Goal: Task Accomplishment & Management: Complete application form

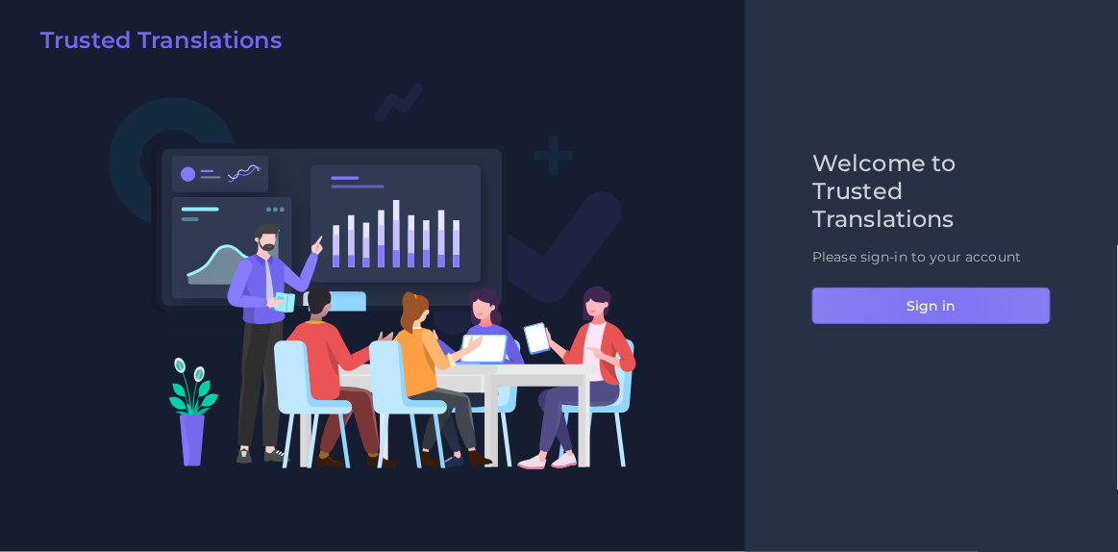
click at [938, 308] on button "Sign in" at bounding box center [931, 305] width 238 height 37
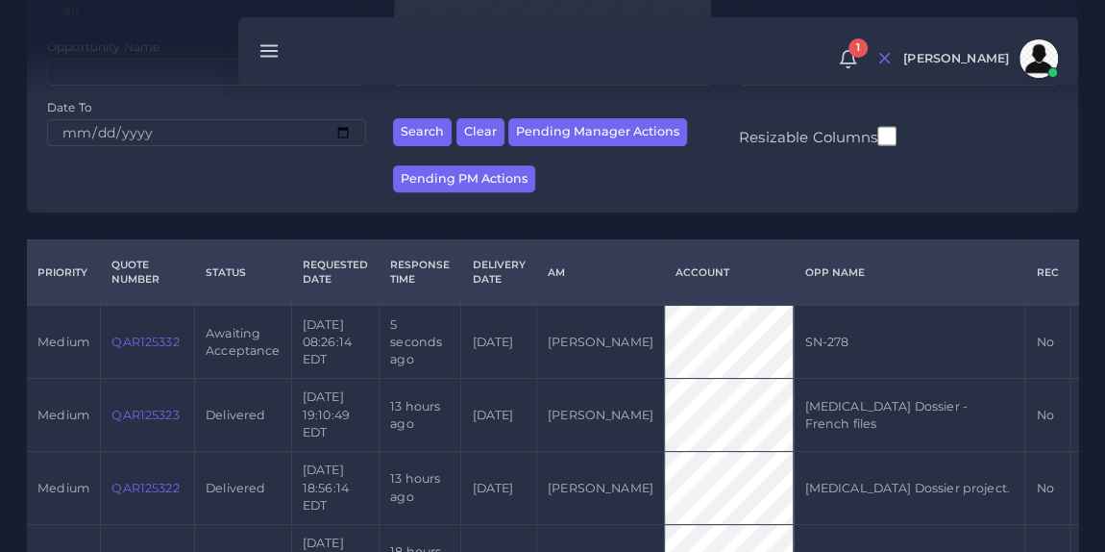
scroll to position [302, 0]
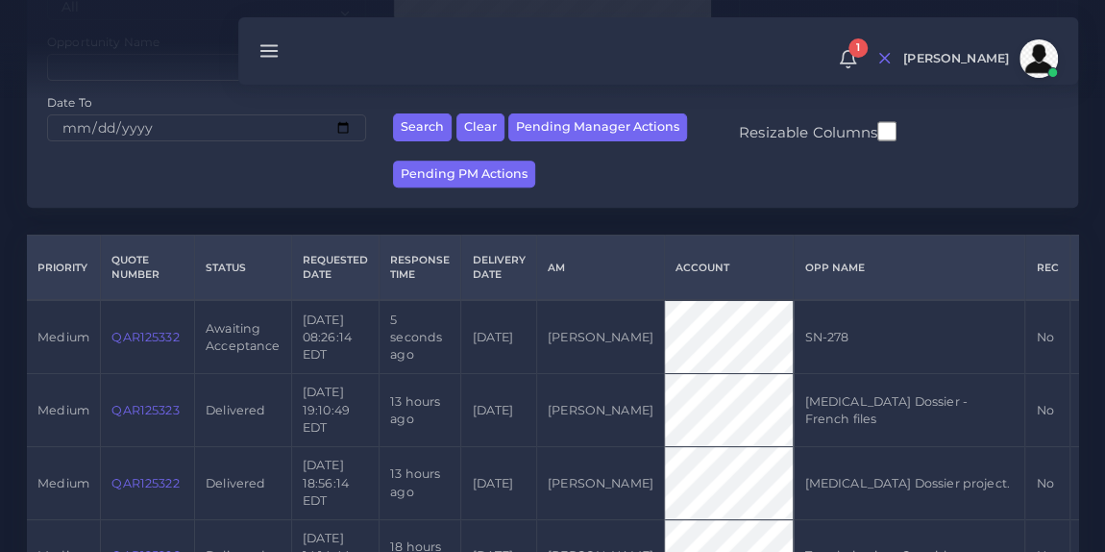
click at [150, 344] on link "QAR125332" at bounding box center [144, 337] width 67 height 14
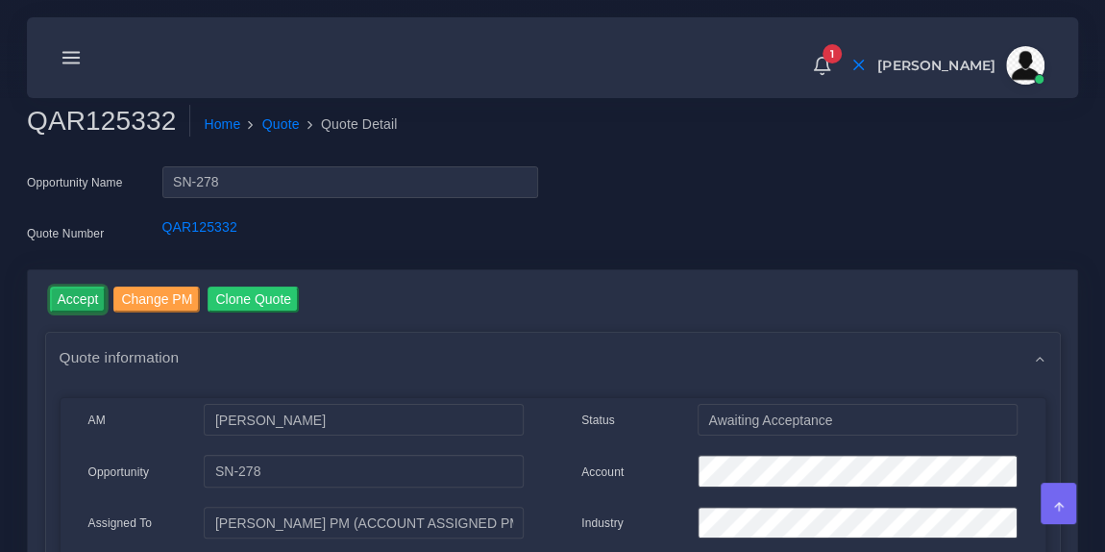
click at [86, 311] on input "Accept" at bounding box center [78, 299] width 57 height 26
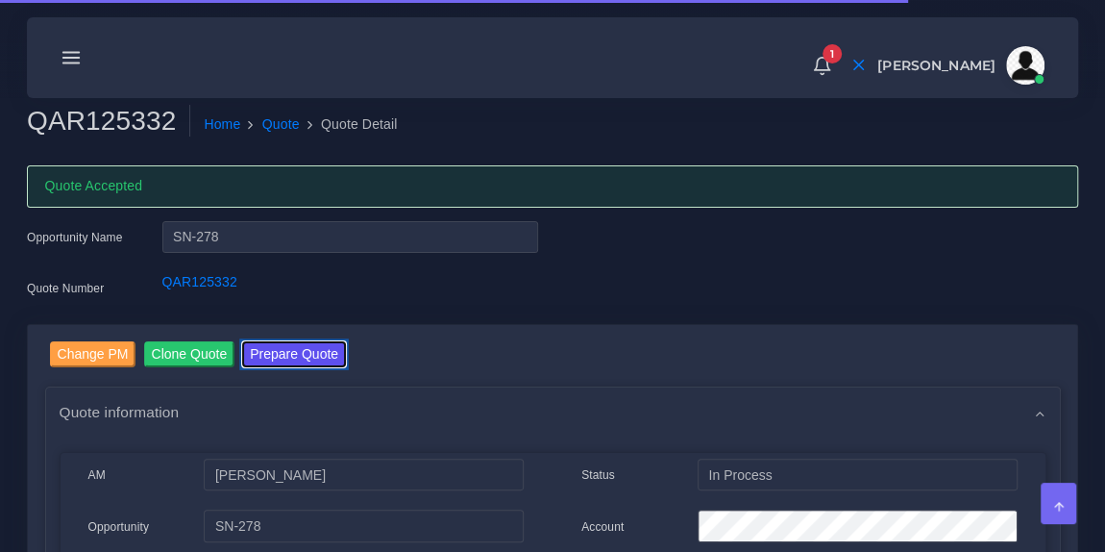
click at [292, 346] on button "Prepare Quote" at bounding box center [294, 354] width 104 height 26
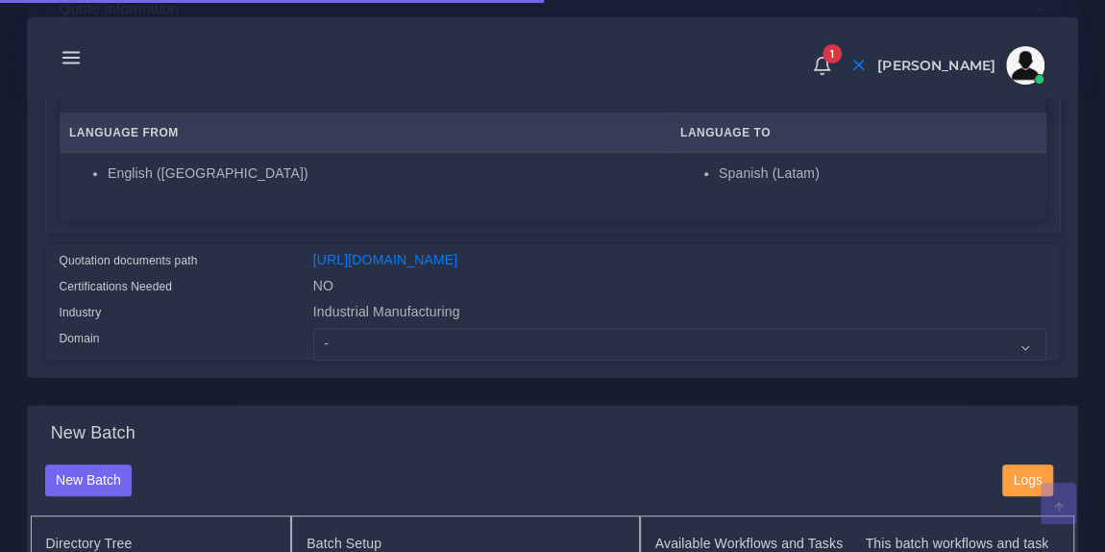
scroll to position [353, 0]
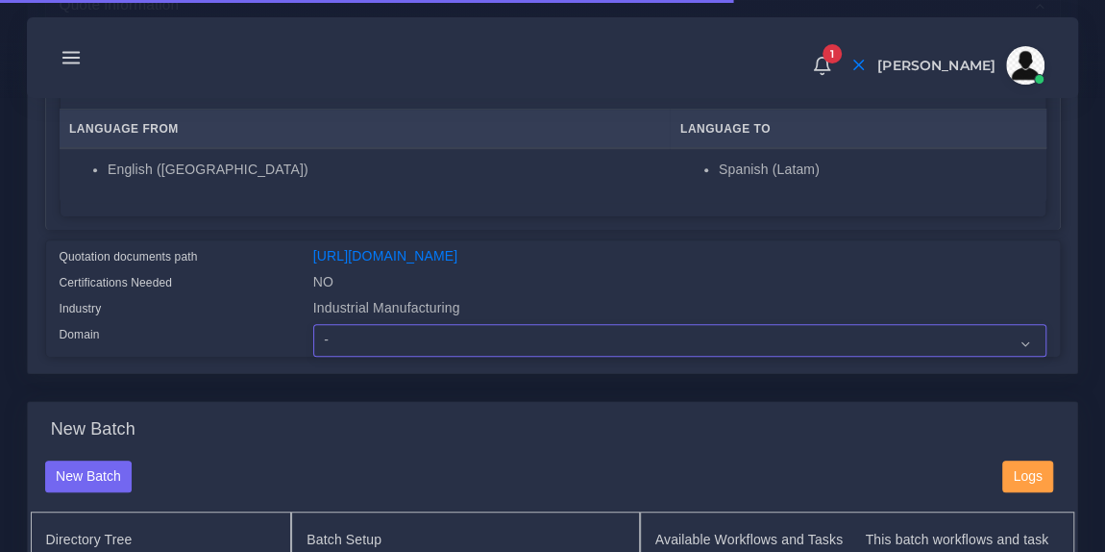
click at [405, 349] on select "- Advertising and Media Agriculture, Forestry and Fishing Architecture, Buildin…" at bounding box center [679, 340] width 733 height 33
select select "Industrial Manufacturing"
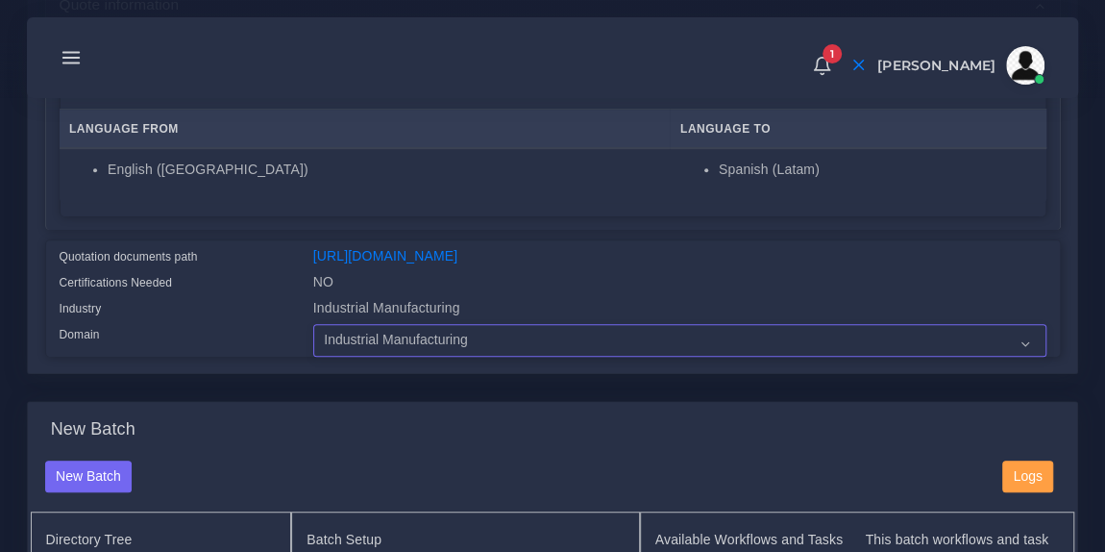
click at [313, 336] on select "- Advertising and Media Agriculture, Forestry and Fishing Architecture, Buildin…" at bounding box center [679, 340] width 733 height 33
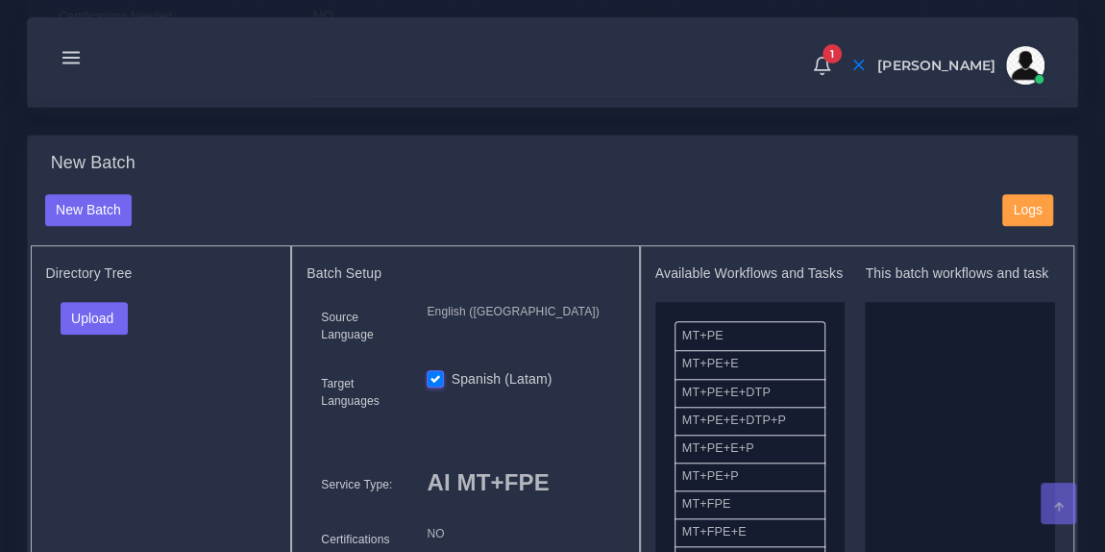
scroll to position [639, 0]
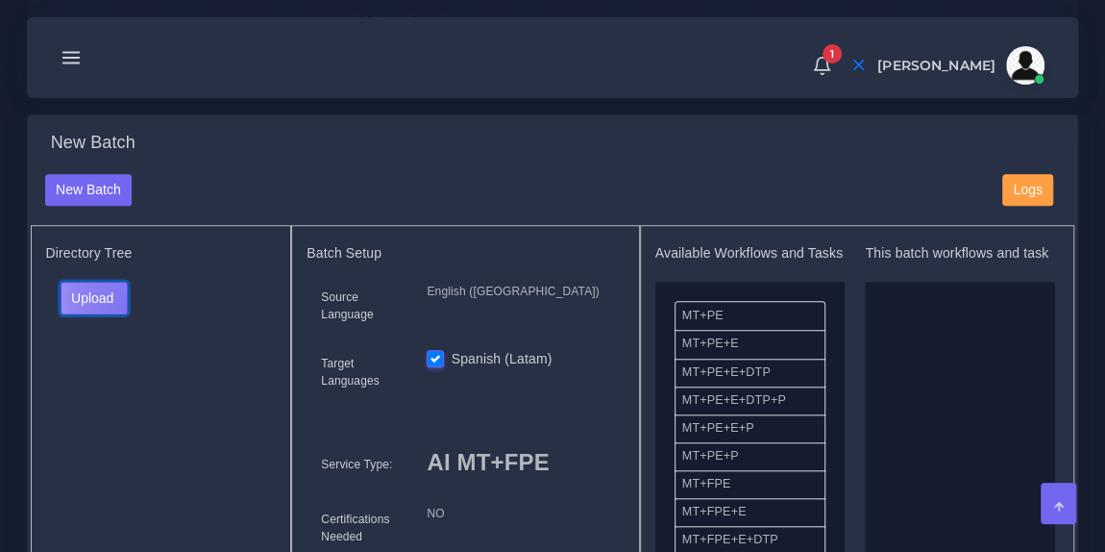
click at [128, 314] on button "Upload" at bounding box center [95, 298] width 68 height 33
click at [122, 374] on label "Files" at bounding box center [128, 369] width 133 height 24
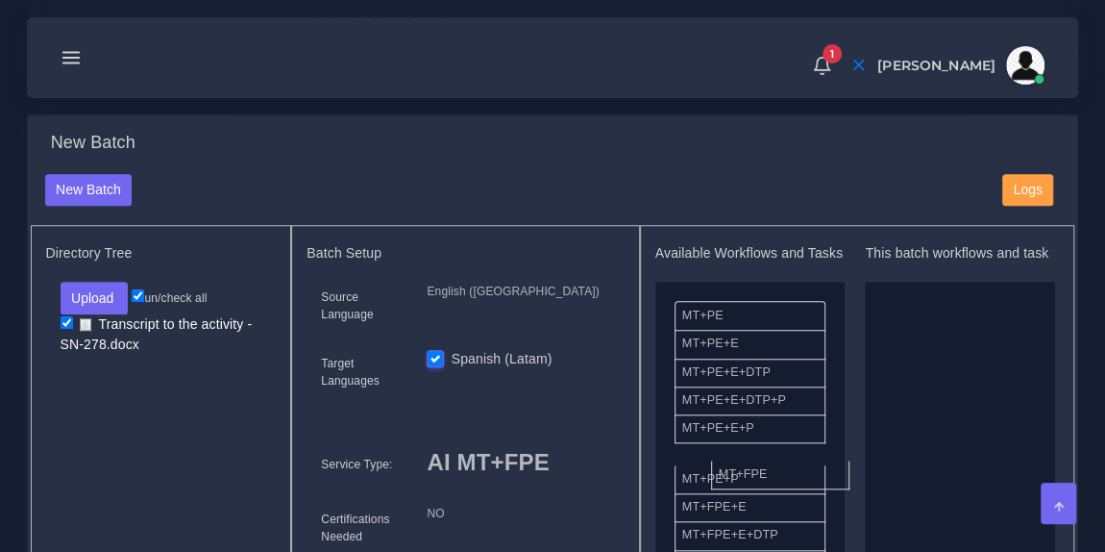
drag, startPoint x: 764, startPoint y: 502, endPoint x: 909, endPoint y: 400, distance: 177.3
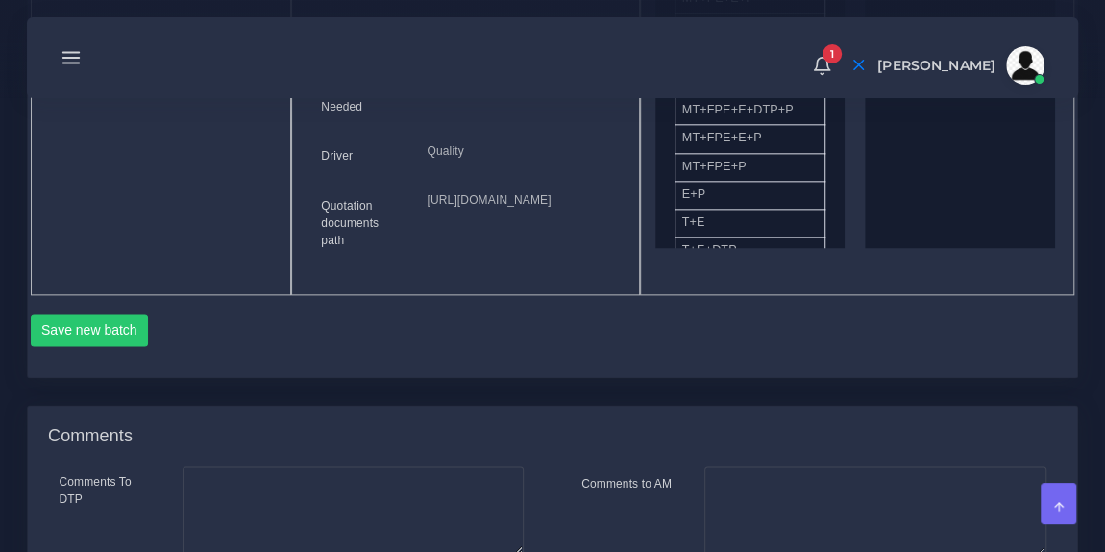
scroll to position [1079, 0]
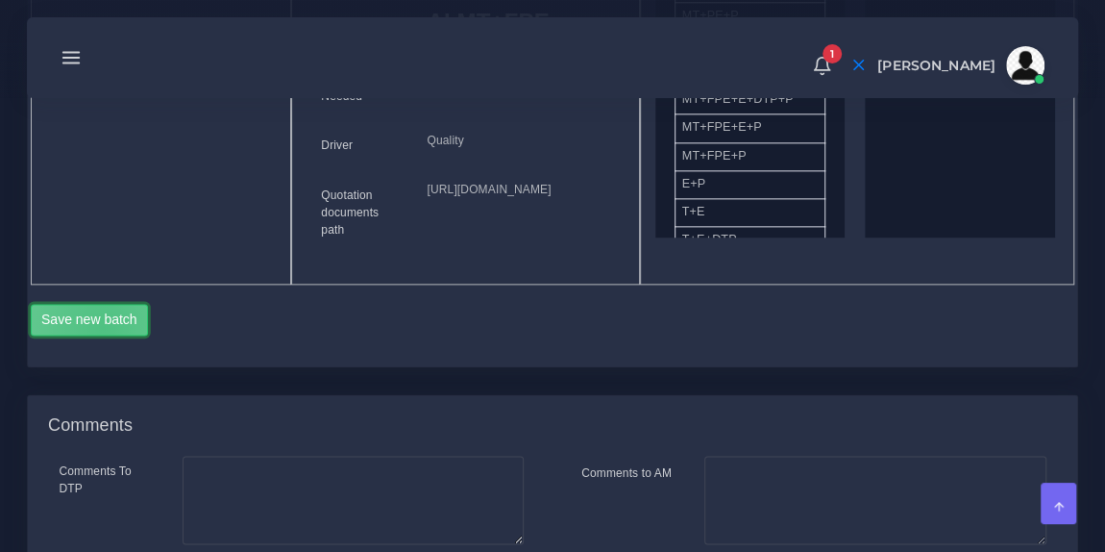
click at [102, 336] on button "Save new batch" at bounding box center [90, 320] width 118 height 33
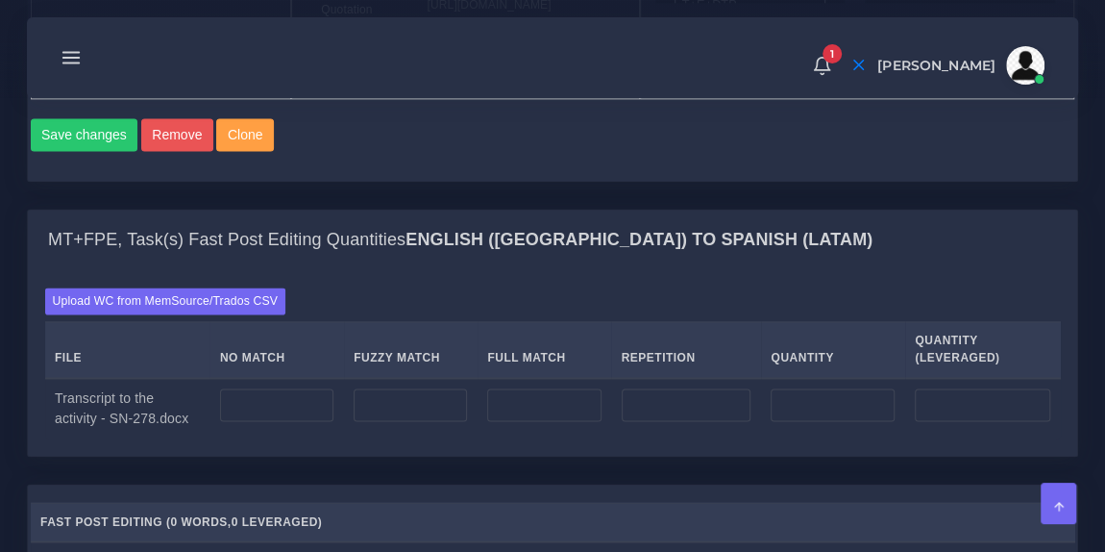
scroll to position [1316, 0]
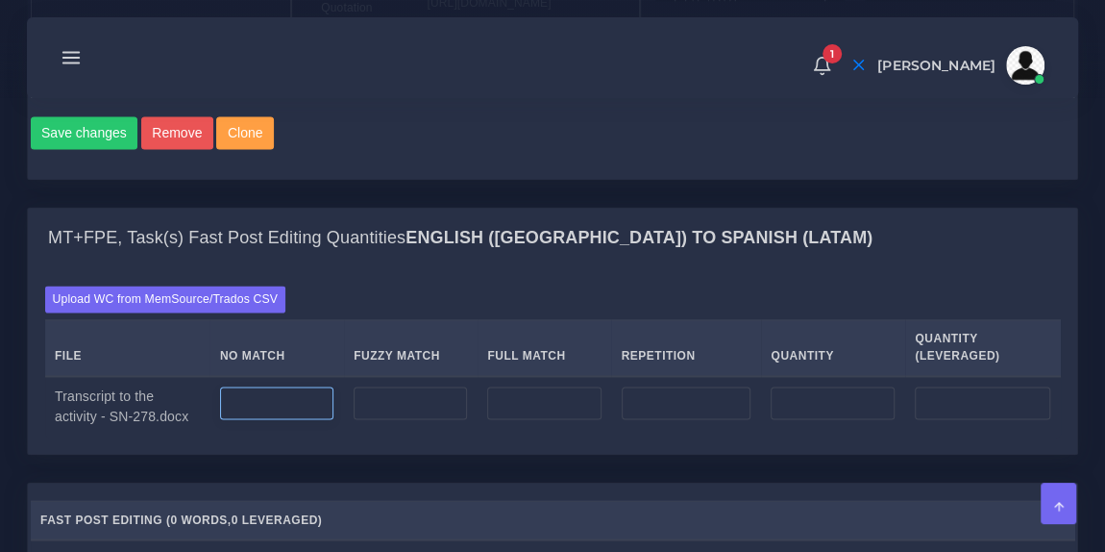
click at [307, 419] on input "number" at bounding box center [276, 402] width 113 height 33
type input "7690"
click at [699, 419] on input "number" at bounding box center [687, 402] width 130 height 33
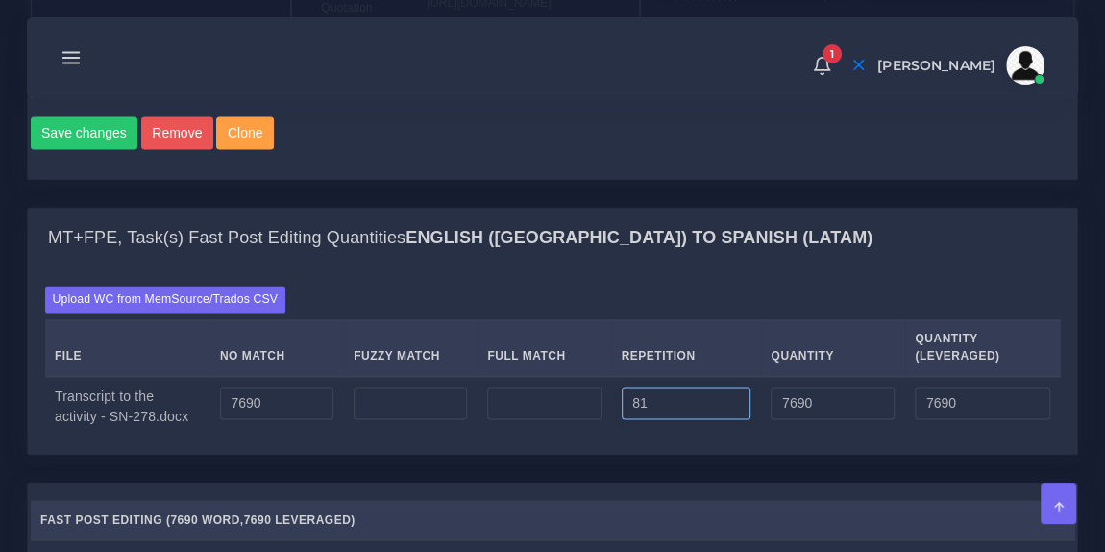
type input "81"
type input "7771"
type input "7710"
click at [627, 374] on div "Upload WC from MemSource/Trados CSV File No Match Fuzzy Match Full Match Repeti…" at bounding box center [552, 361] width 1049 height 185
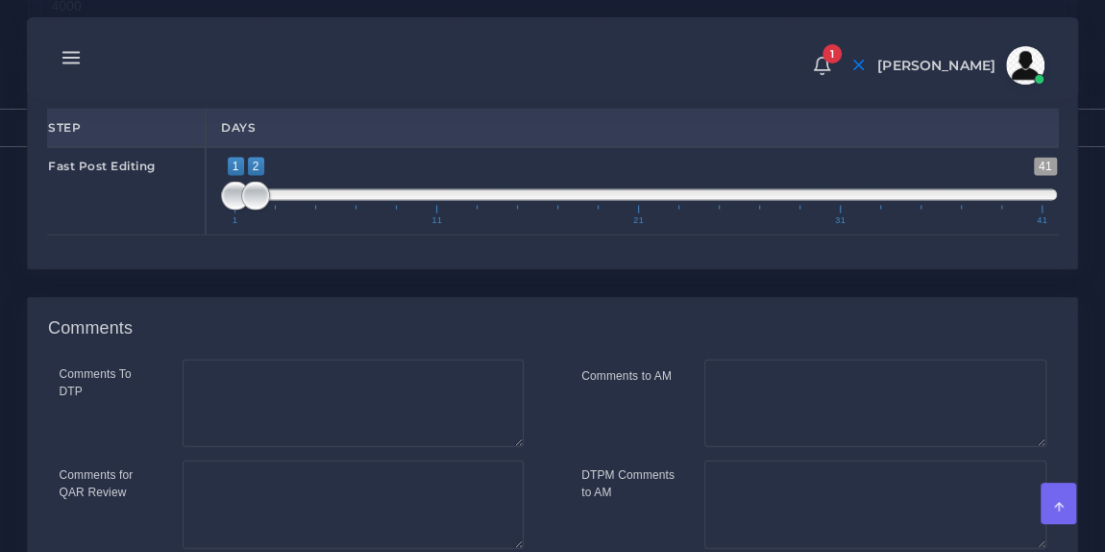
scroll to position [2228, 0]
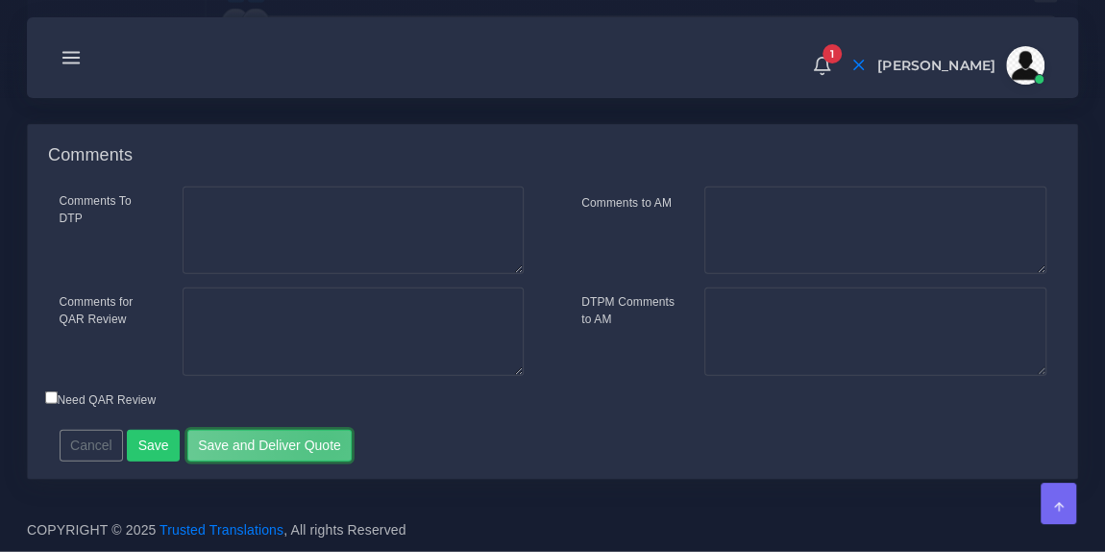
click at [317, 441] on button "Save and Deliver Quote" at bounding box center [269, 446] width 165 height 33
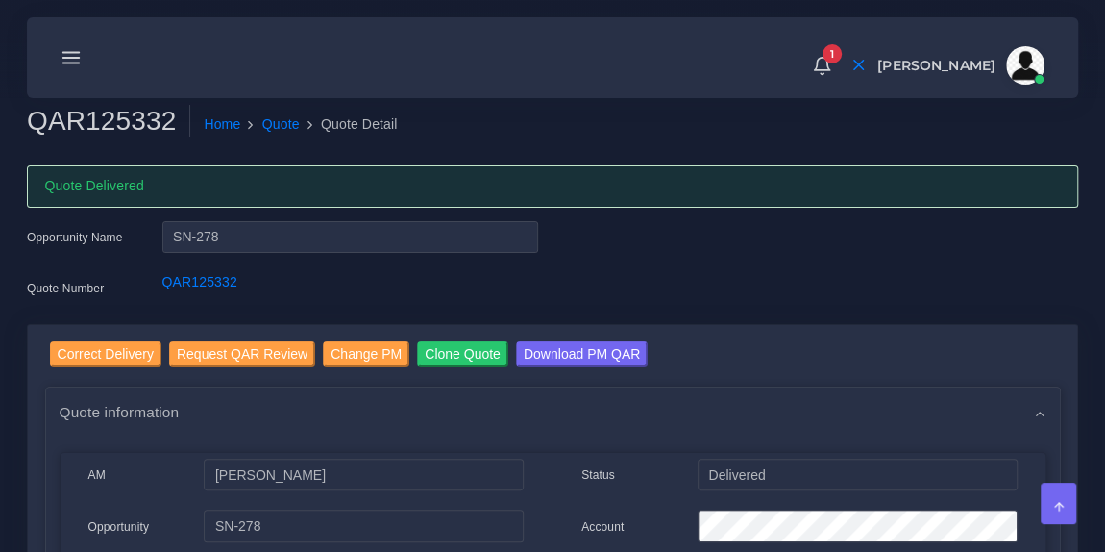
click at [70, 66] on icon at bounding box center [71, 57] width 21 height 21
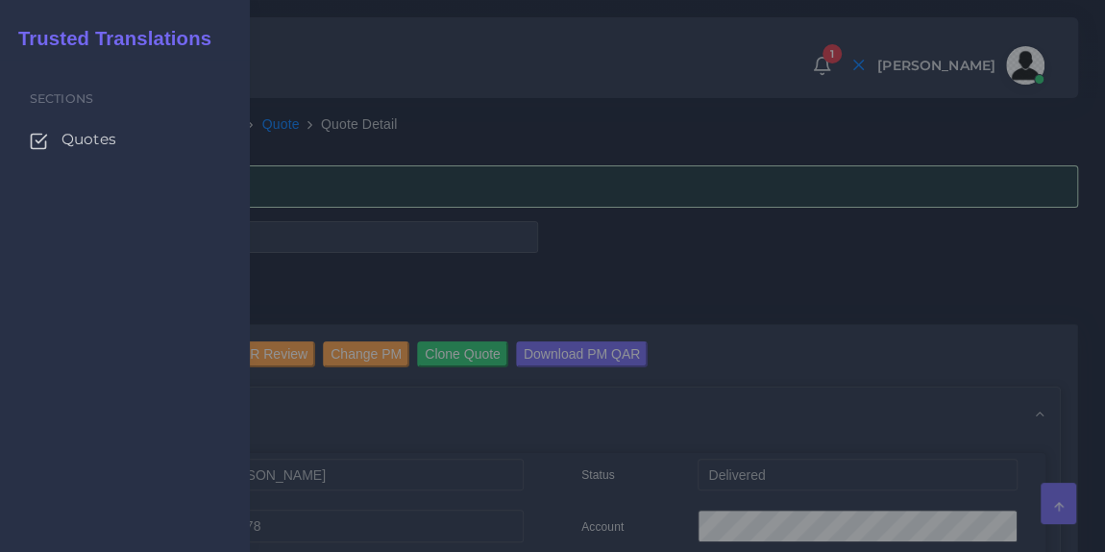
click at [90, 136] on span "Quotes" at bounding box center [89, 139] width 55 height 21
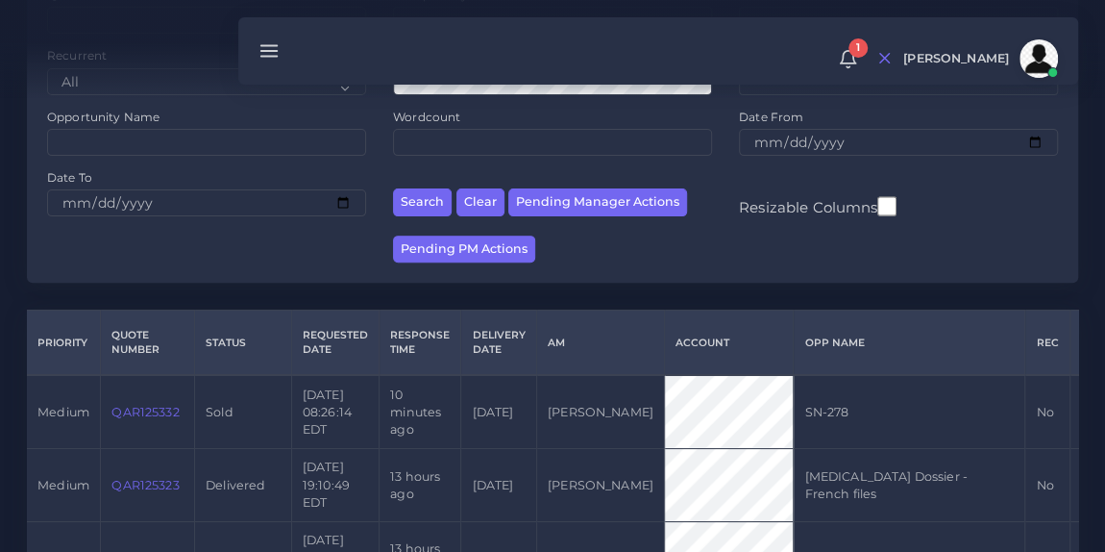
scroll to position [230, 0]
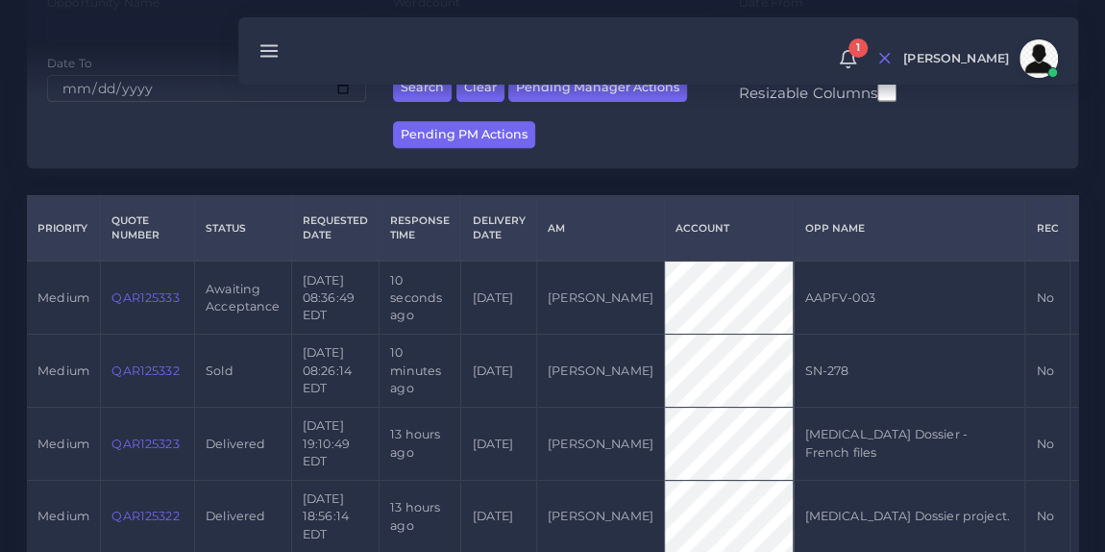
scroll to position [355, 0]
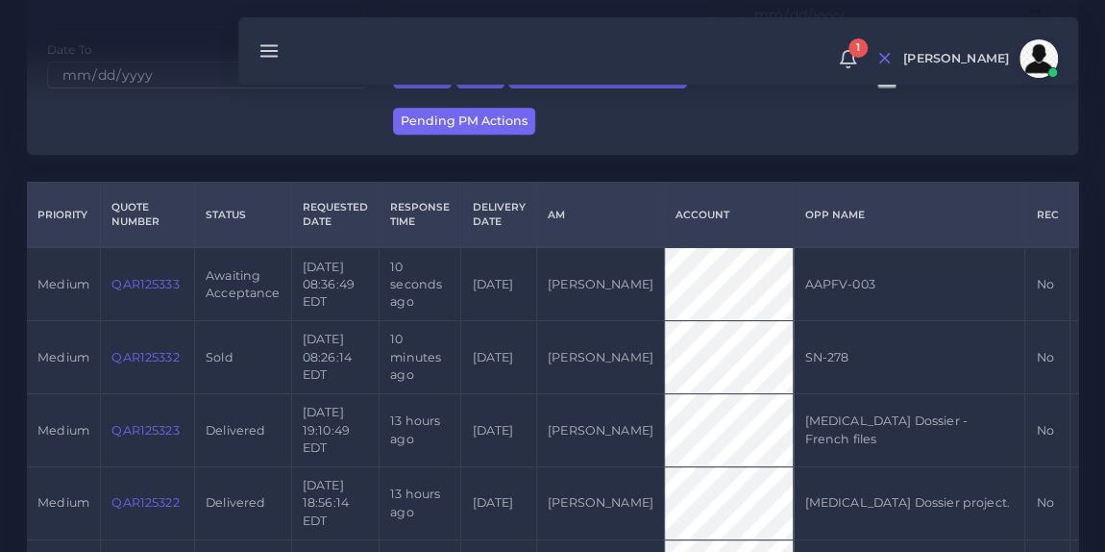
click at [149, 291] on link "QAR125333" at bounding box center [144, 284] width 67 height 14
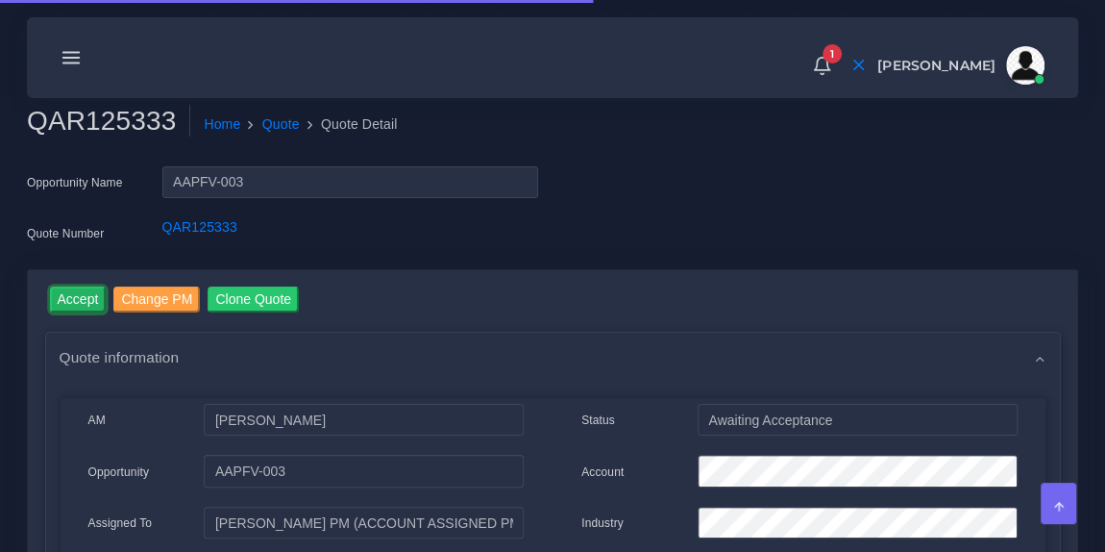
click at [72, 293] on input "Accept" at bounding box center [78, 299] width 57 height 26
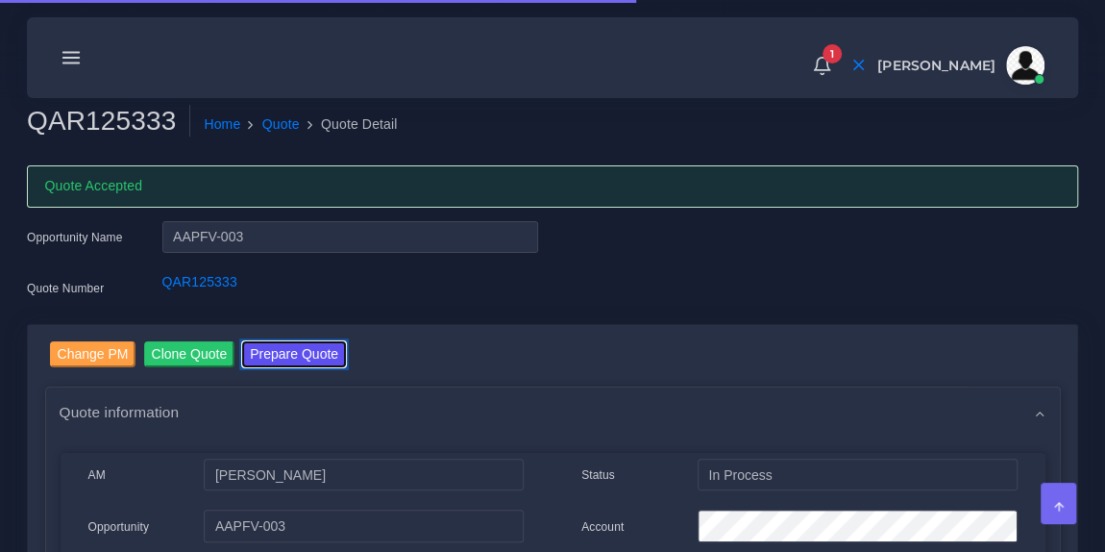
click at [313, 358] on button "Prepare Quote" at bounding box center [294, 354] width 104 height 26
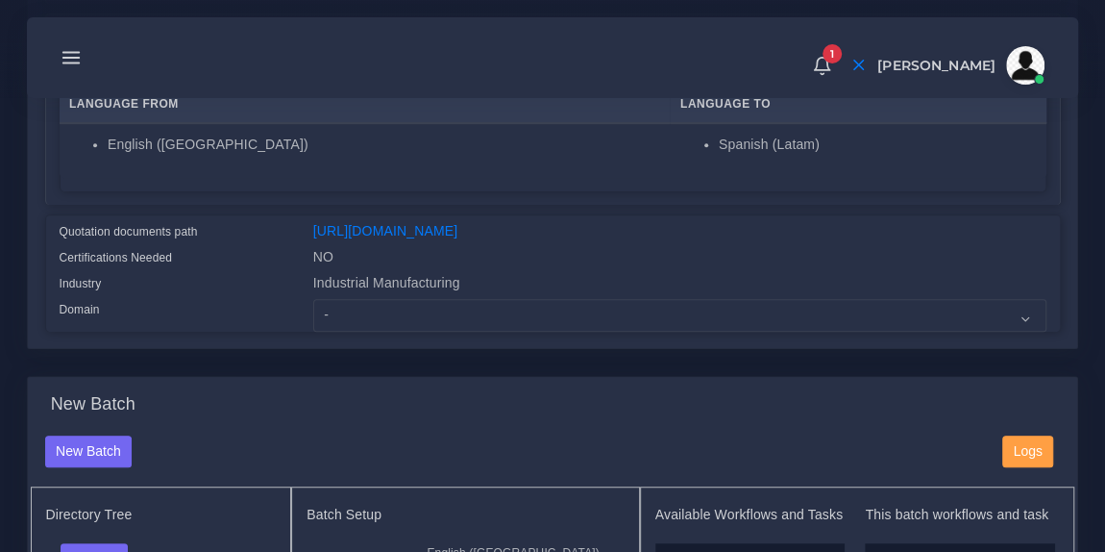
scroll to position [379, 0]
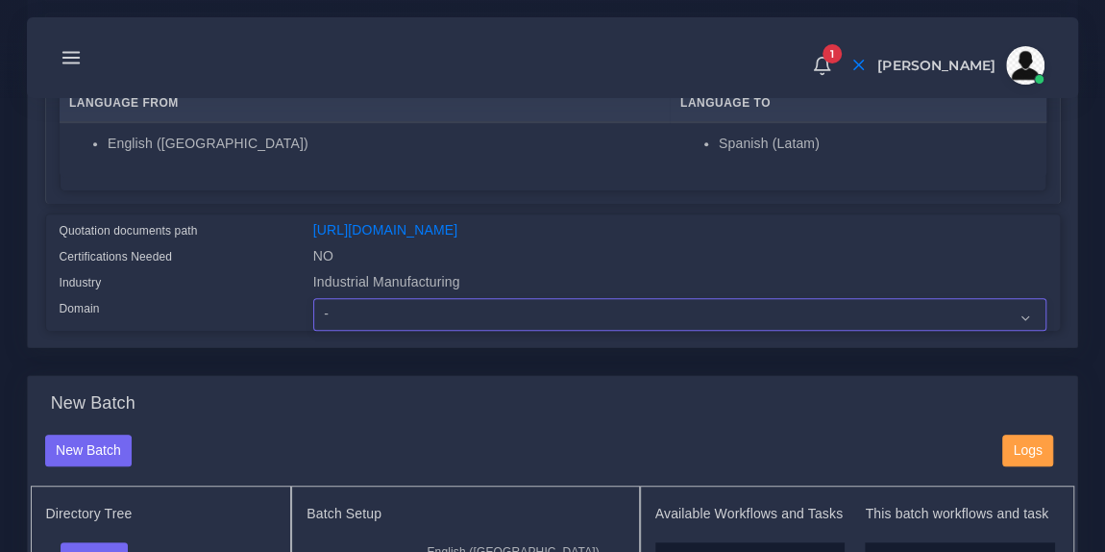
click at [397, 331] on select "- Advertising and Media Agriculture, Forestry and Fishing Architecture, Buildin…" at bounding box center [679, 314] width 733 height 33
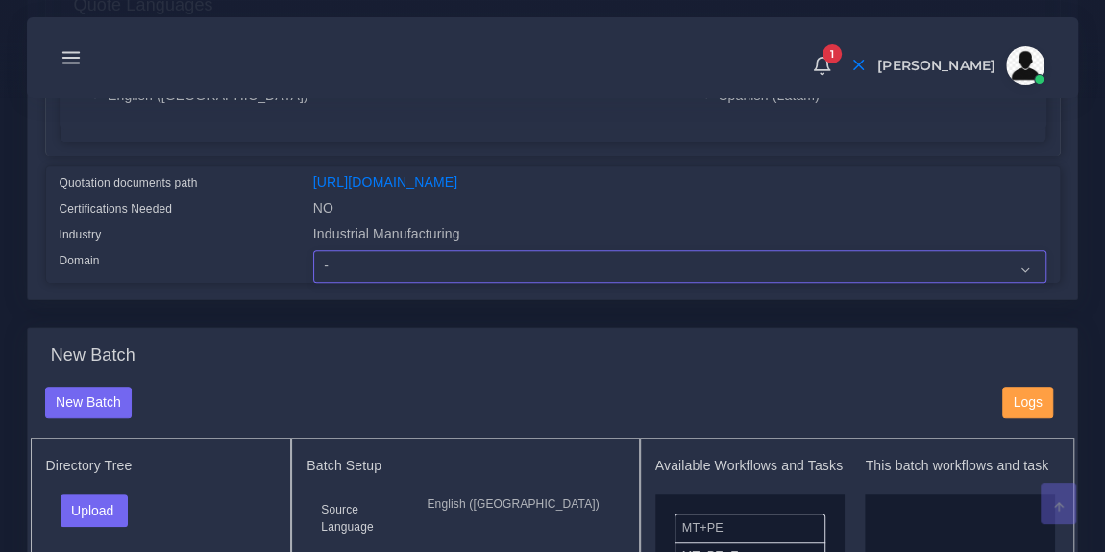
scroll to position [428, 0]
click at [407, 274] on select "- Advertising and Media Agriculture, Forestry and Fishing Architecture, Buildin…" at bounding box center [679, 265] width 733 height 33
select select "Industrial Manufacturing"
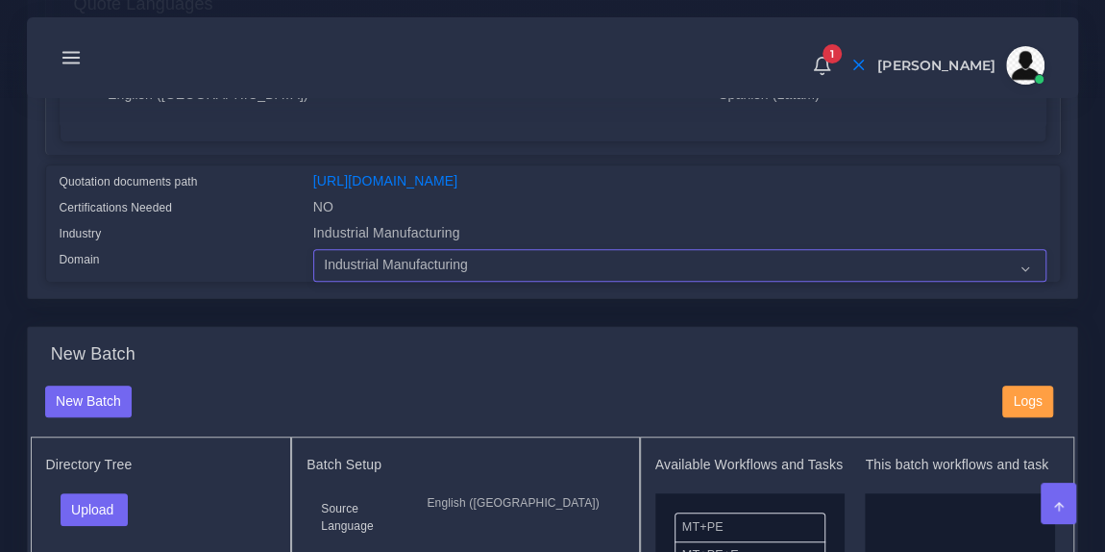
click at [313, 261] on select "- Advertising and Media Agriculture, Forestry and Fishing Architecture, Buildin…" at bounding box center [679, 265] width 733 height 33
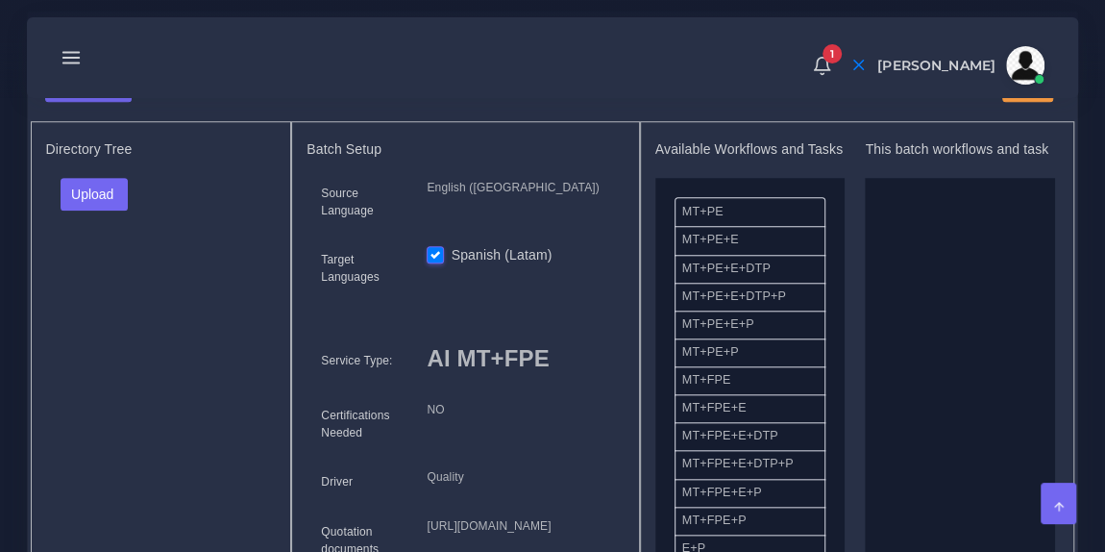
scroll to position [784, 0]
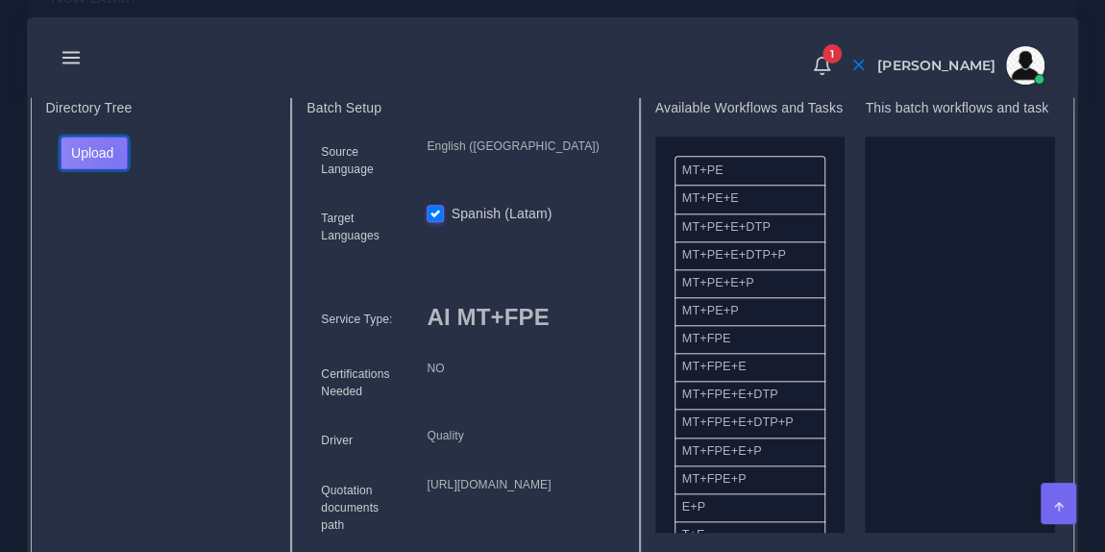
click at [112, 169] on button "Upload" at bounding box center [95, 152] width 68 height 33
click at [116, 227] on label "Files" at bounding box center [128, 224] width 133 height 24
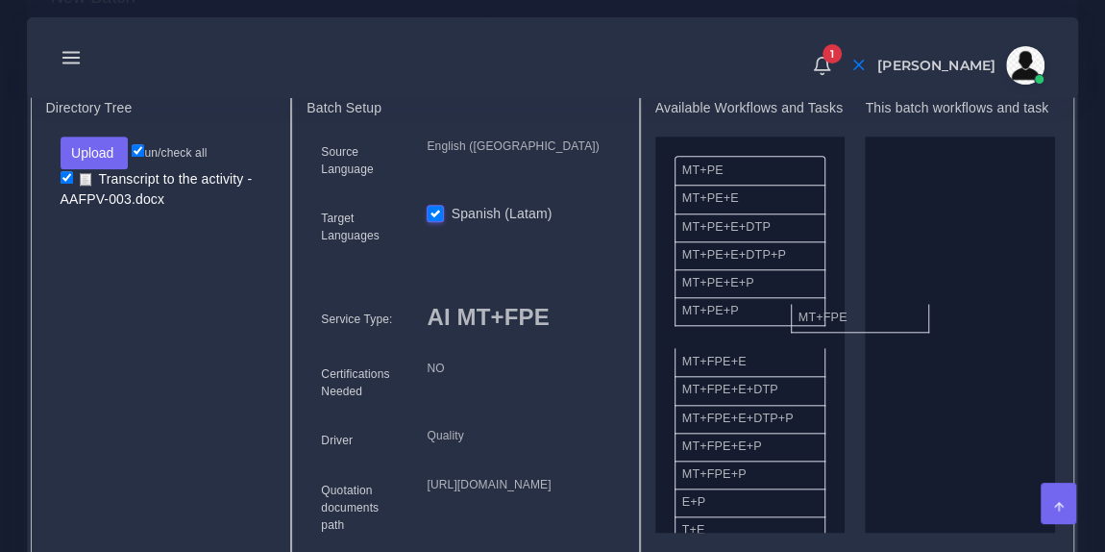
drag, startPoint x: 759, startPoint y: 365, endPoint x: 920, endPoint y: 303, distance: 172.2
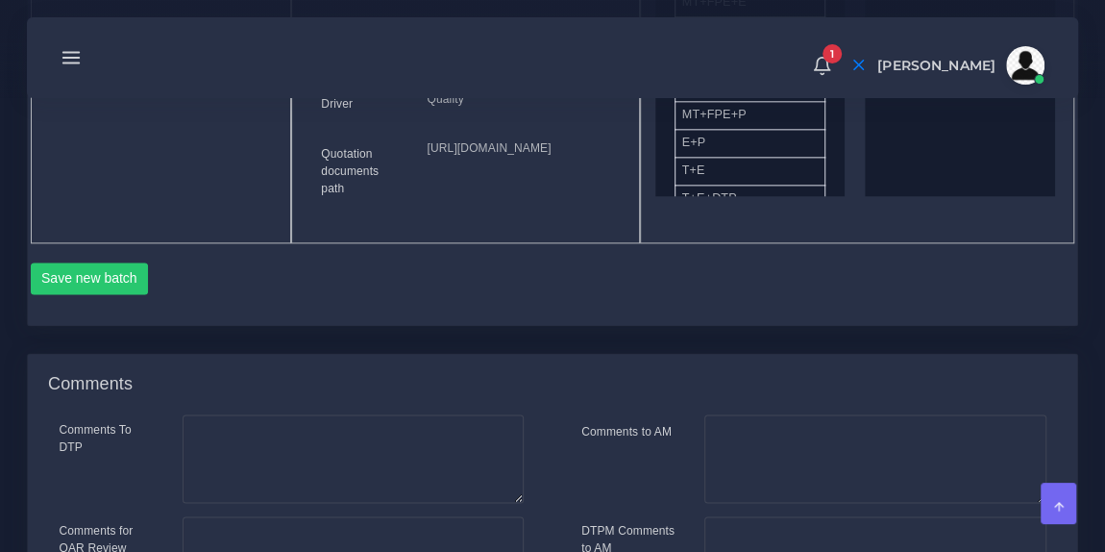
scroll to position [1158, 0]
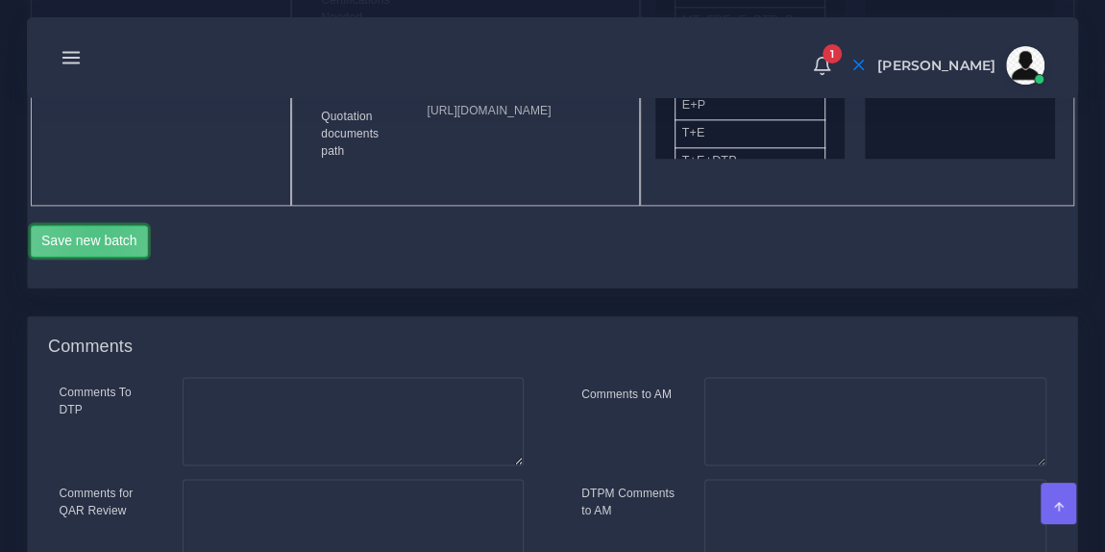
click at [98, 258] on button "Save new batch" at bounding box center [90, 241] width 118 height 33
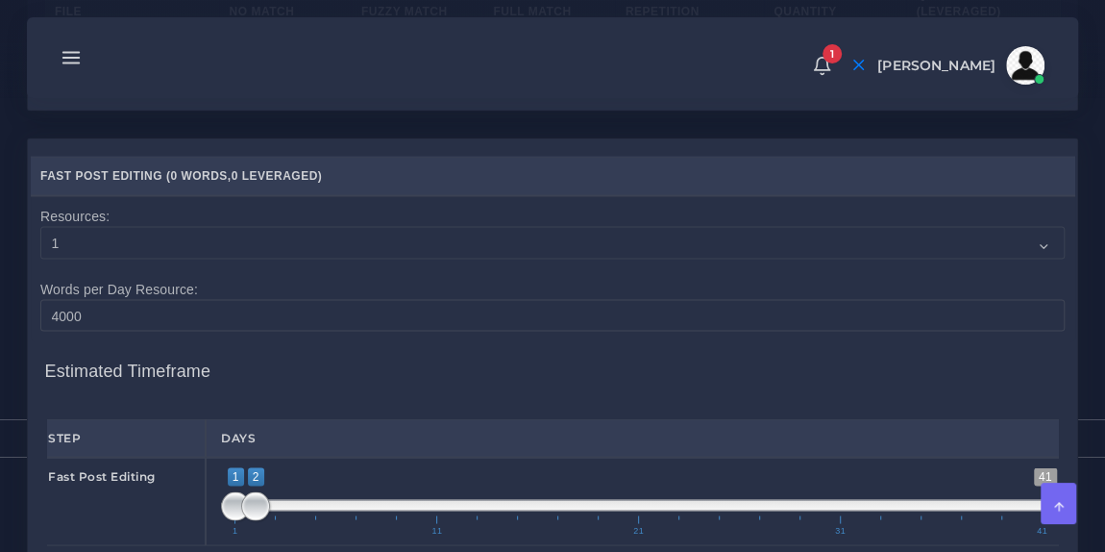
scroll to position [1662, 0]
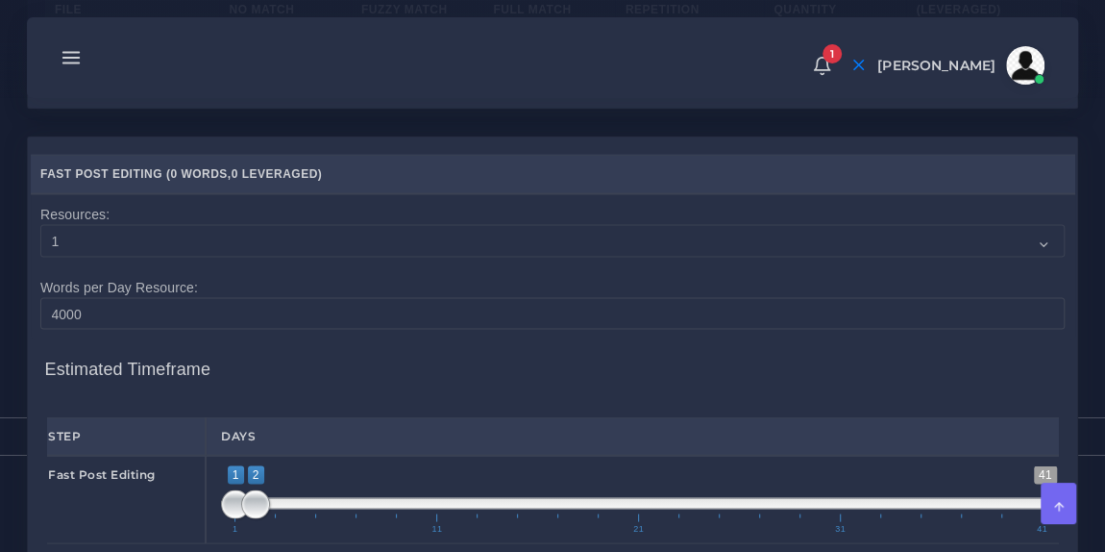
click at [284, 73] on input "number" at bounding box center [285, 56] width 111 height 33
type input "7384"
click at [691, 73] on input "number" at bounding box center [690, 56] width 128 height 33
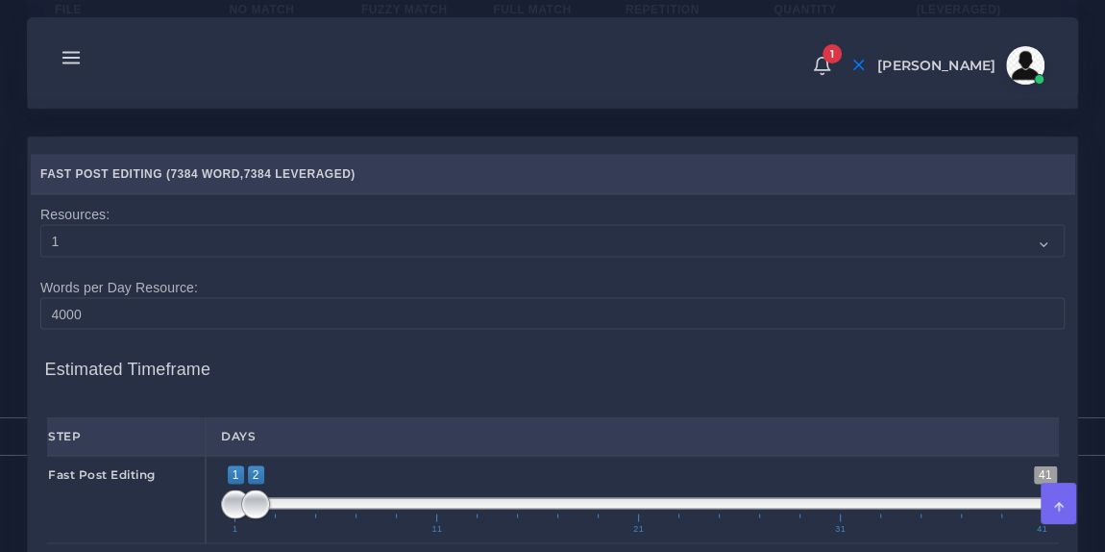
type input "26"
type input "7410"
type input "7390"
click at [666, 91] on td "26" at bounding box center [689, 61] width 148 height 62
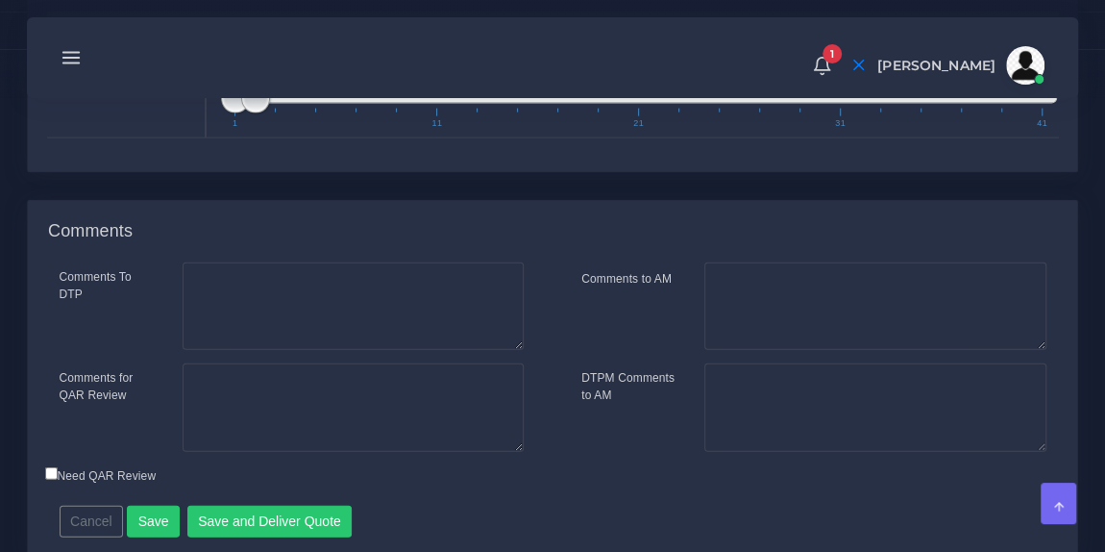
scroll to position [2228, 0]
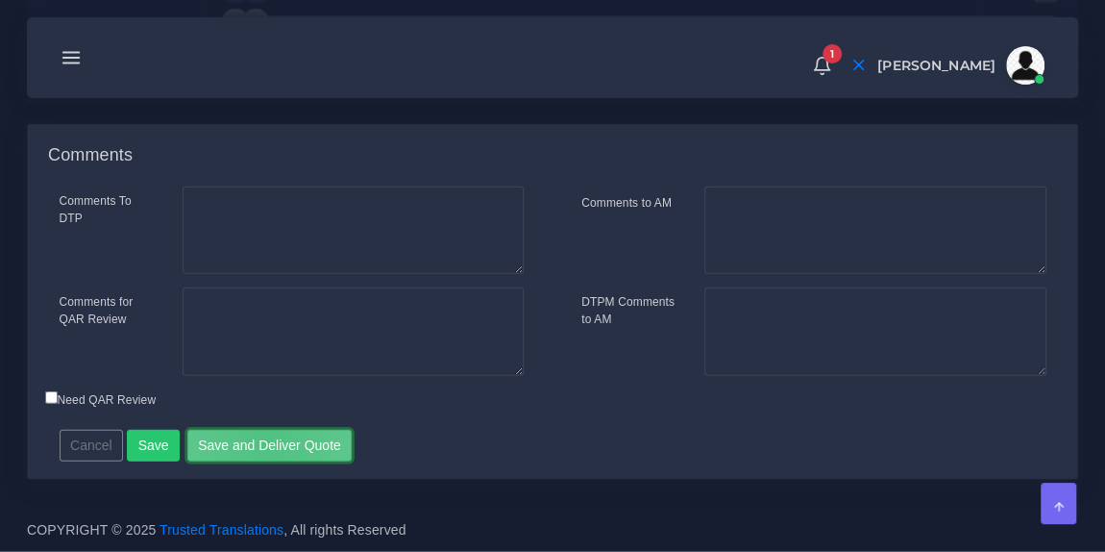
click at [259, 439] on button "Save and Deliver Quote" at bounding box center [269, 446] width 165 height 33
